Goal: Find contact information: Find contact information

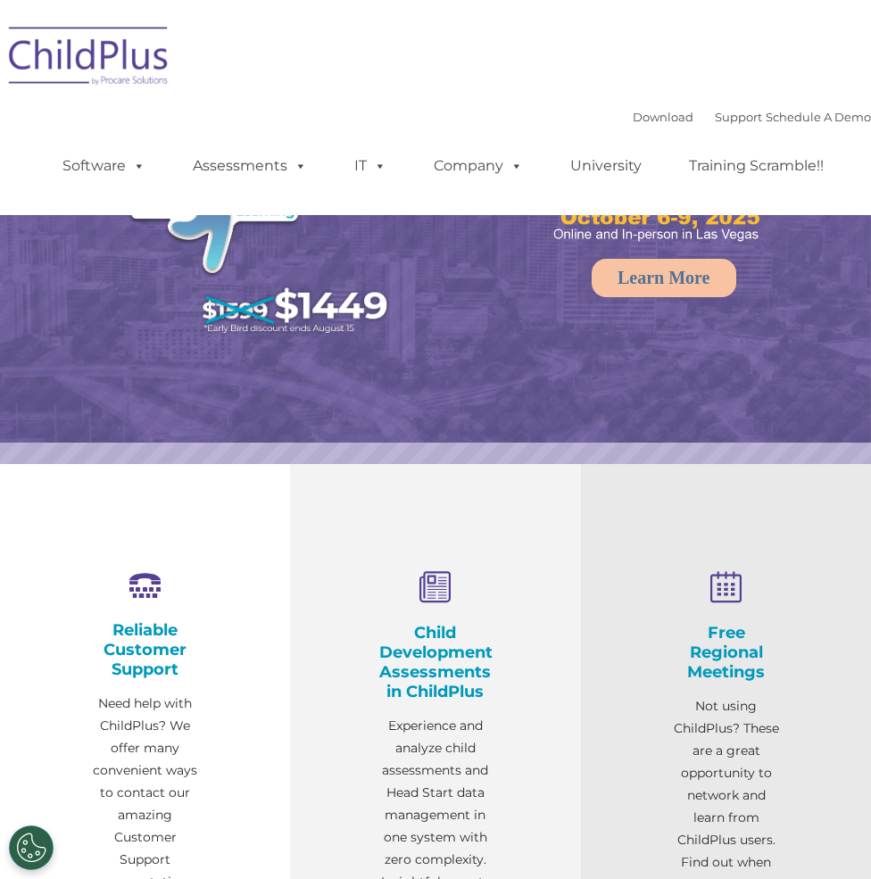
select select "MEDIUM"
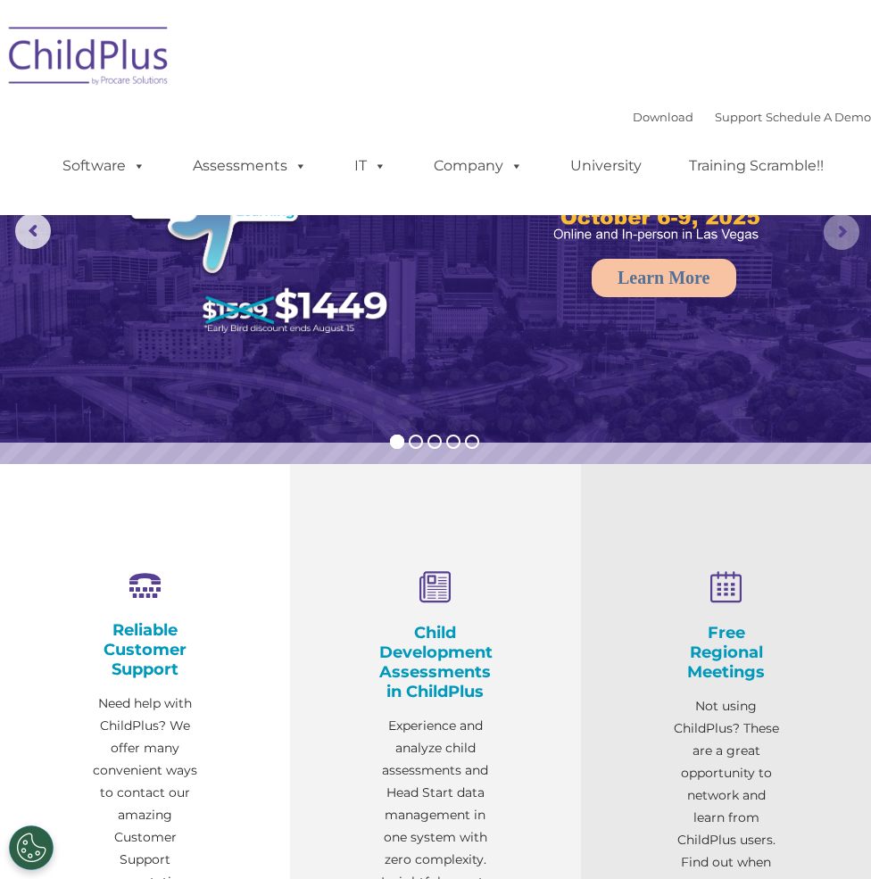
click at [848, 221] on rs-arrow at bounding box center [841, 232] width 36 height 36
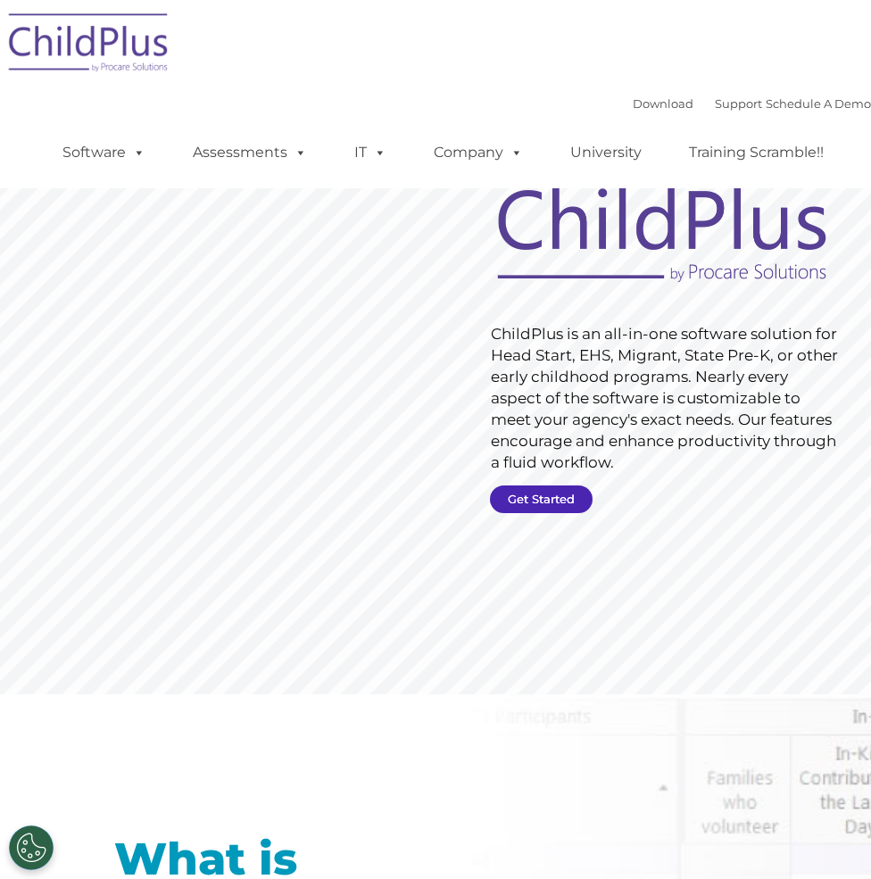
click at [536, 499] on link "Get Started" at bounding box center [541, 499] width 103 height 28
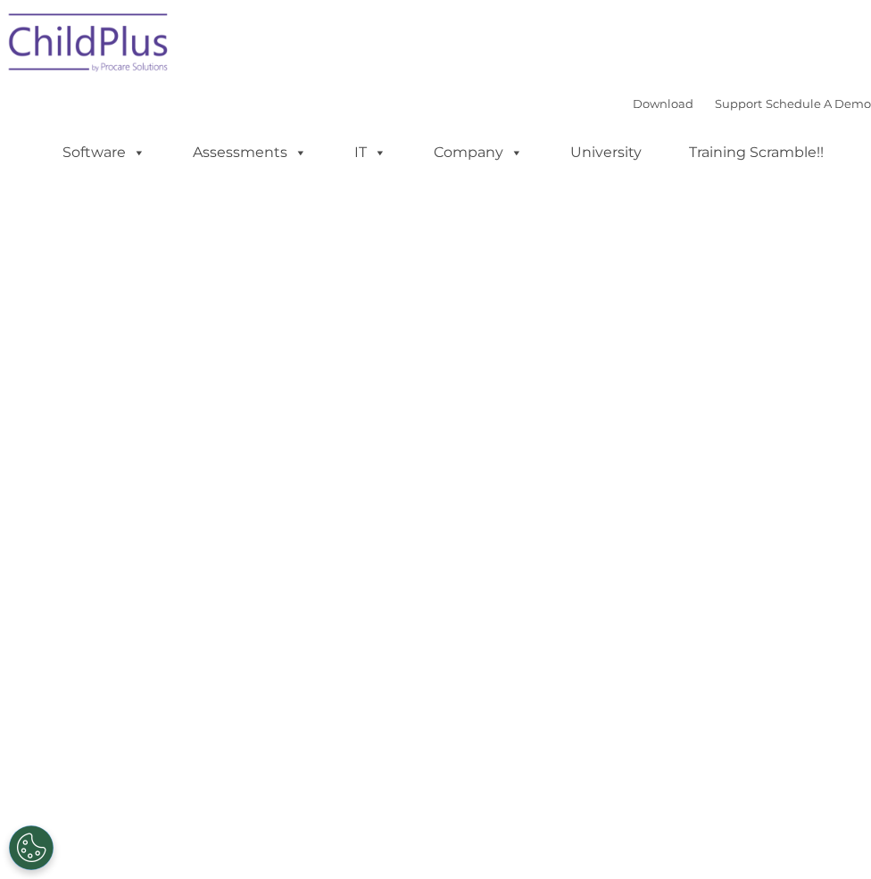
select select "MEDIUM"
